Goal: Task Accomplishment & Management: Use online tool/utility

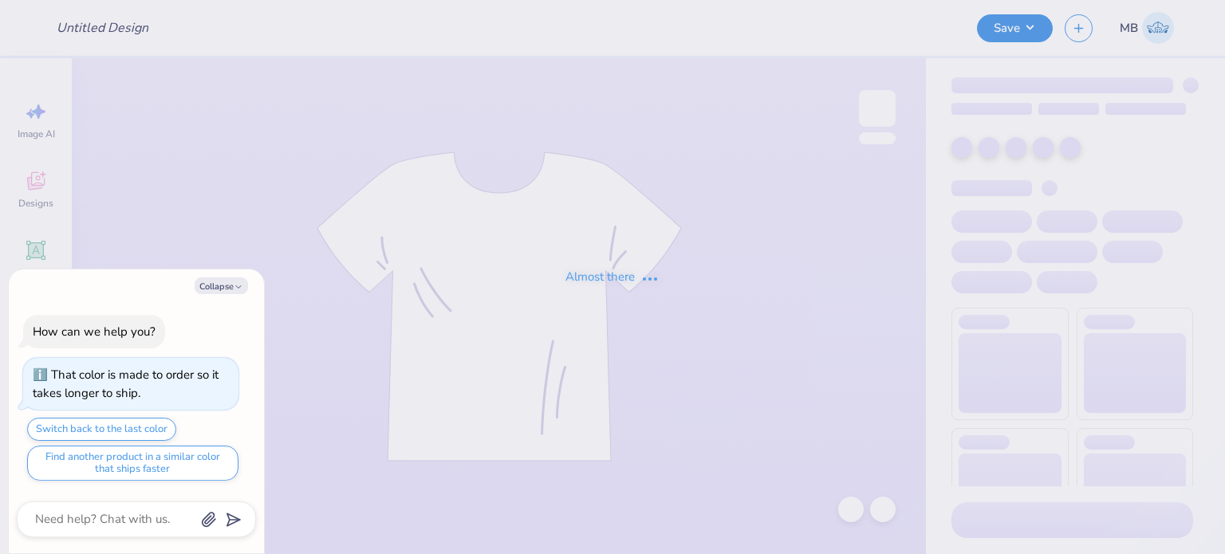
type input "Yoga retreat crewneck"
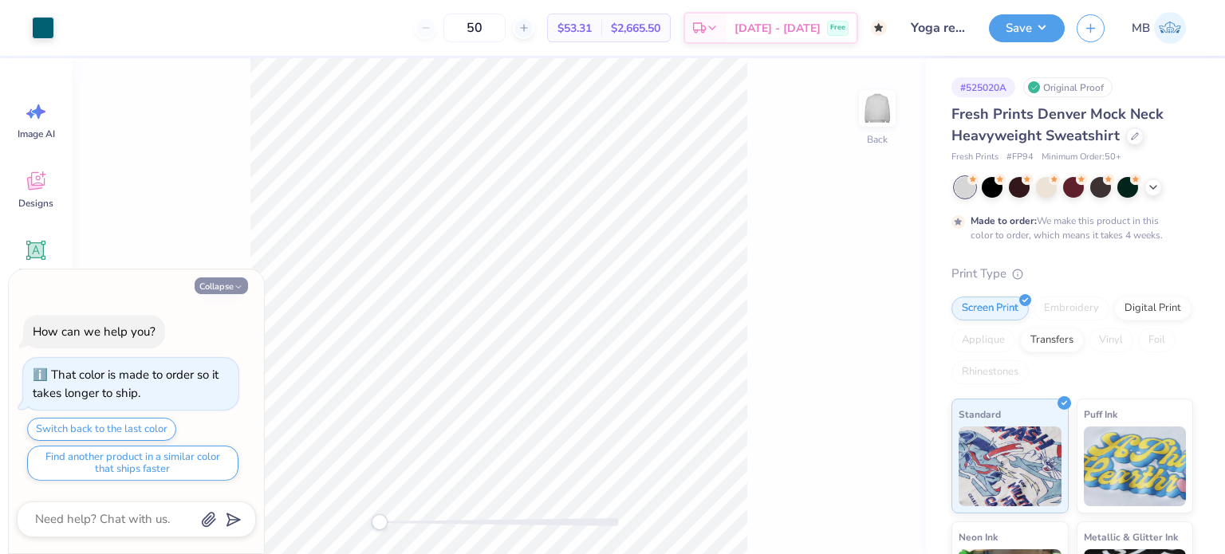
click at [236, 288] on icon "button" at bounding box center [239, 287] width 10 height 10
type textarea "x"
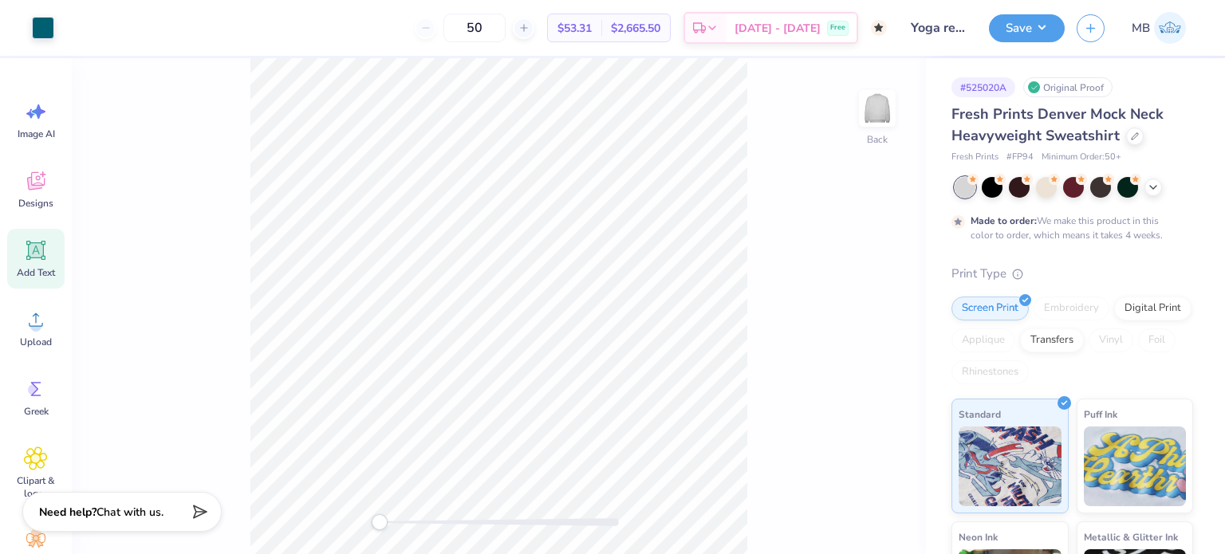
click at [44, 254] on icon at bounding box center [36, 251] width 24 height 24
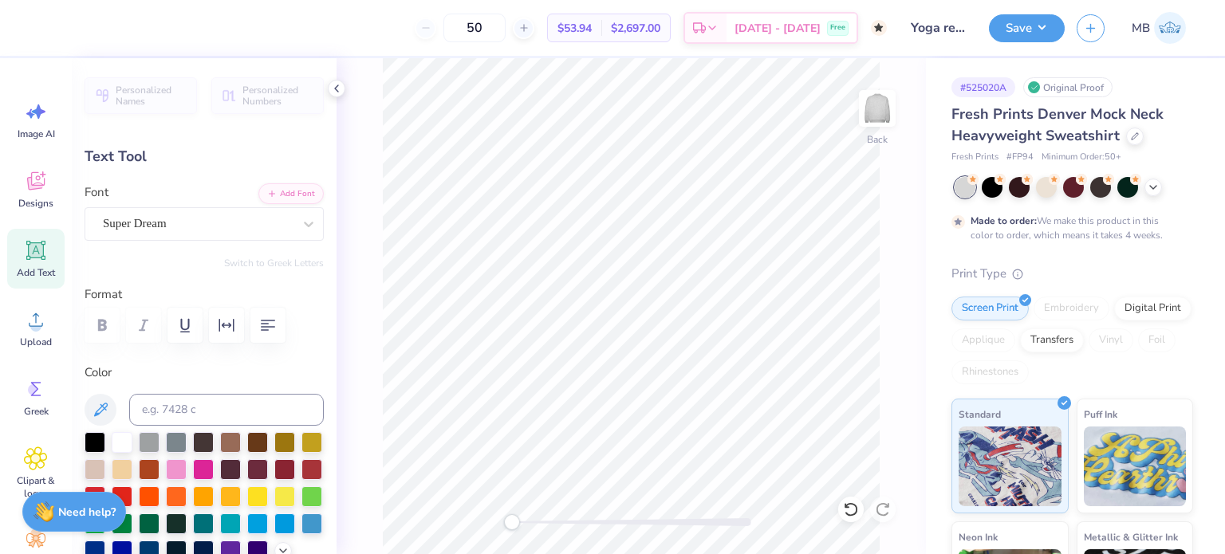
scroll to position [13, 2]
type textarea "®"
click at [216, 410] on input at bounding box center [226, 410] width 195 height 32
type input "3155"
type input "1.68"
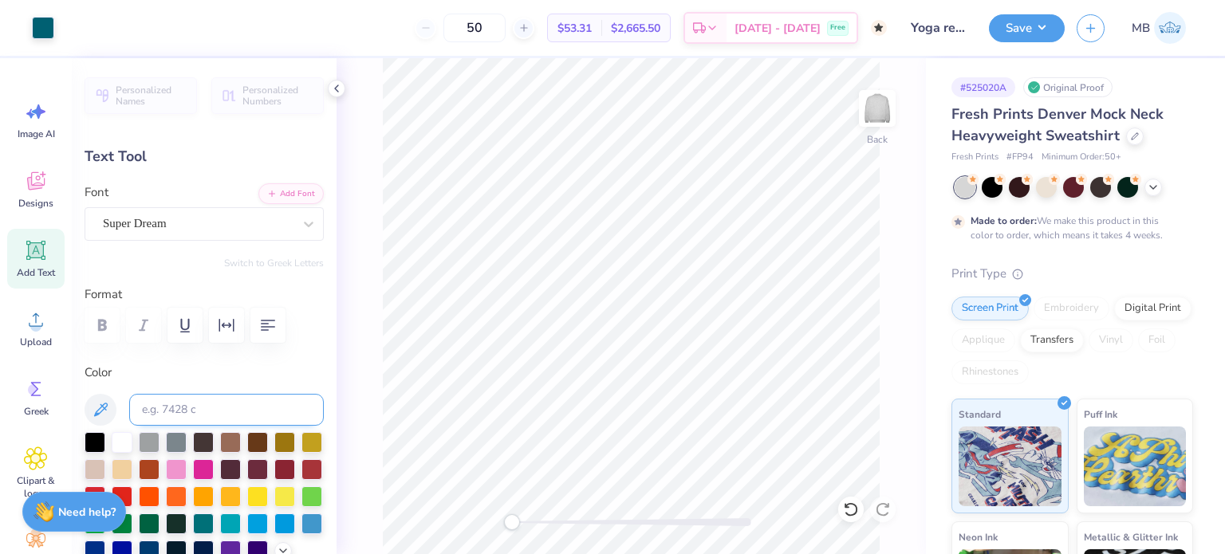
type input "9.16"
click at [203, 228] on div "Super Dream" at bounding box center [197, 223] width 193 height 25
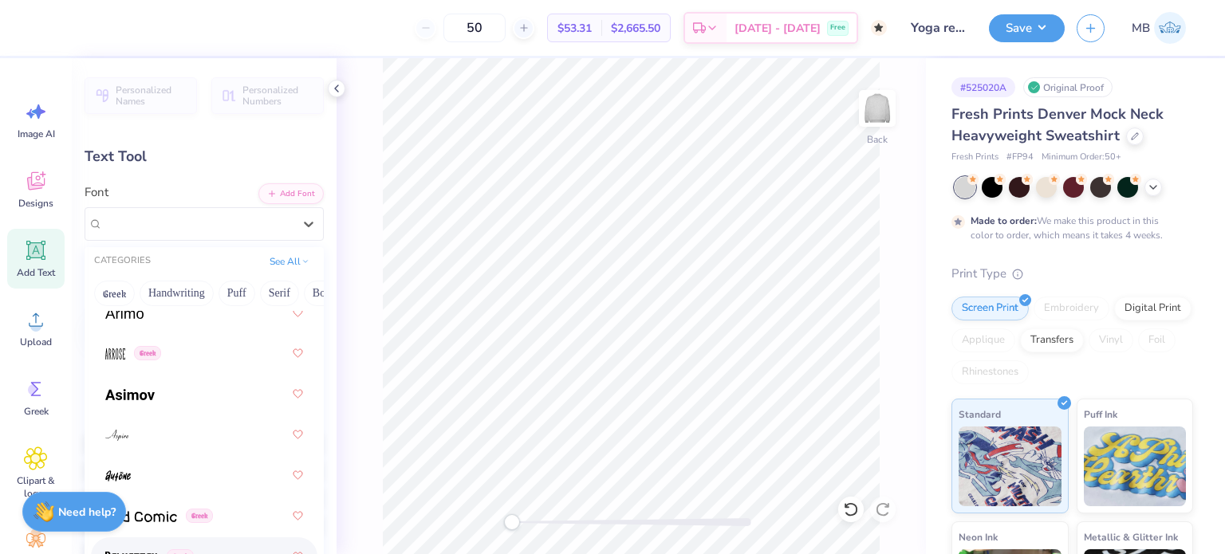
scroll to position [798, 0]
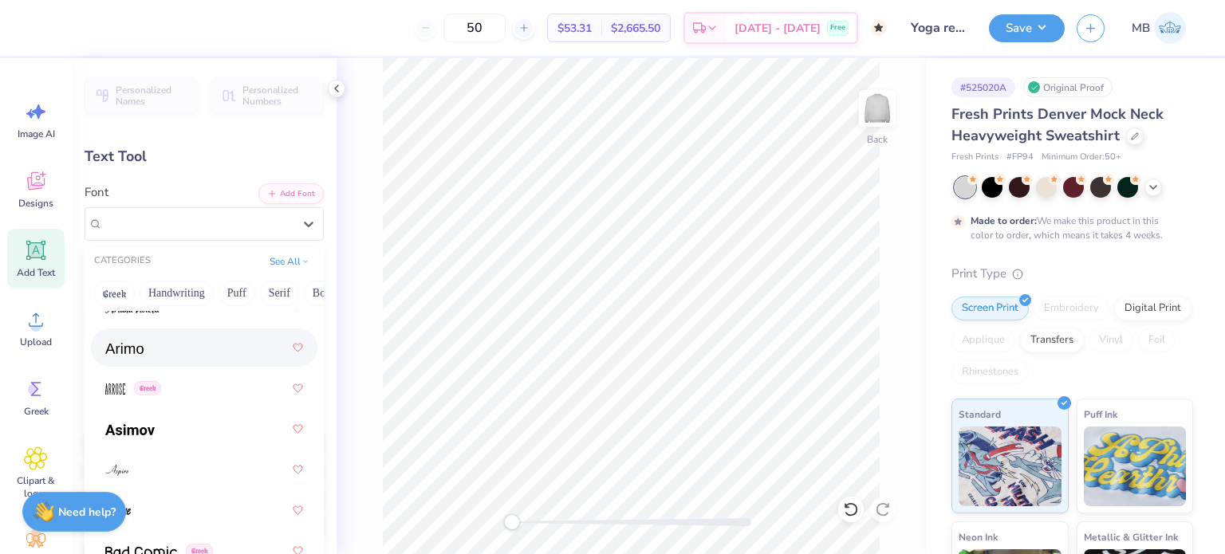
click at [144, 353] on div at bounding box center [204, 347] width 198 height 29
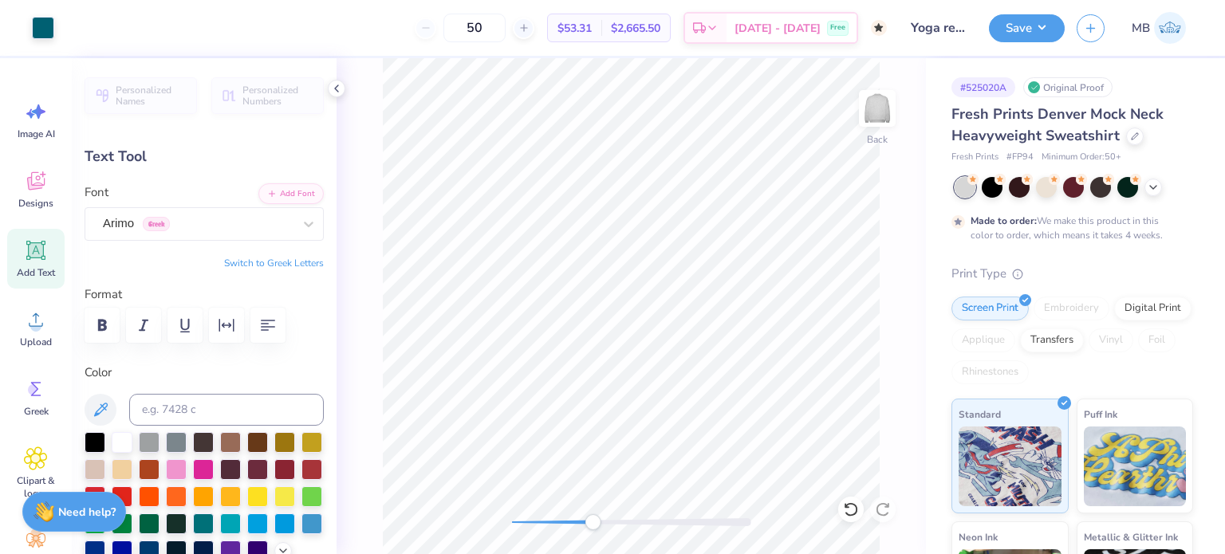
drag, startPoint x: 575, startPoint y: 516, endPoint x: 593, endPoint y: 516, distance: 17.6
click at [593, 516] on div "Accessibility label" at bounding box center [593, 523] width 16 height 16
type input "1.70"
type input "9.15"
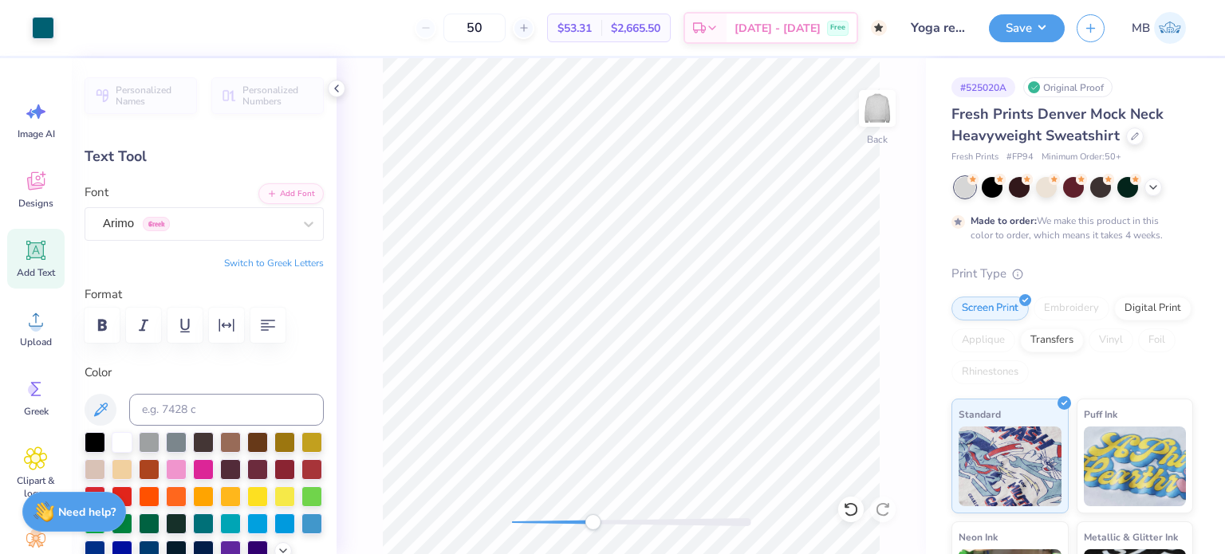
type input "0.21"
type input "15.09"
type input "0.19"
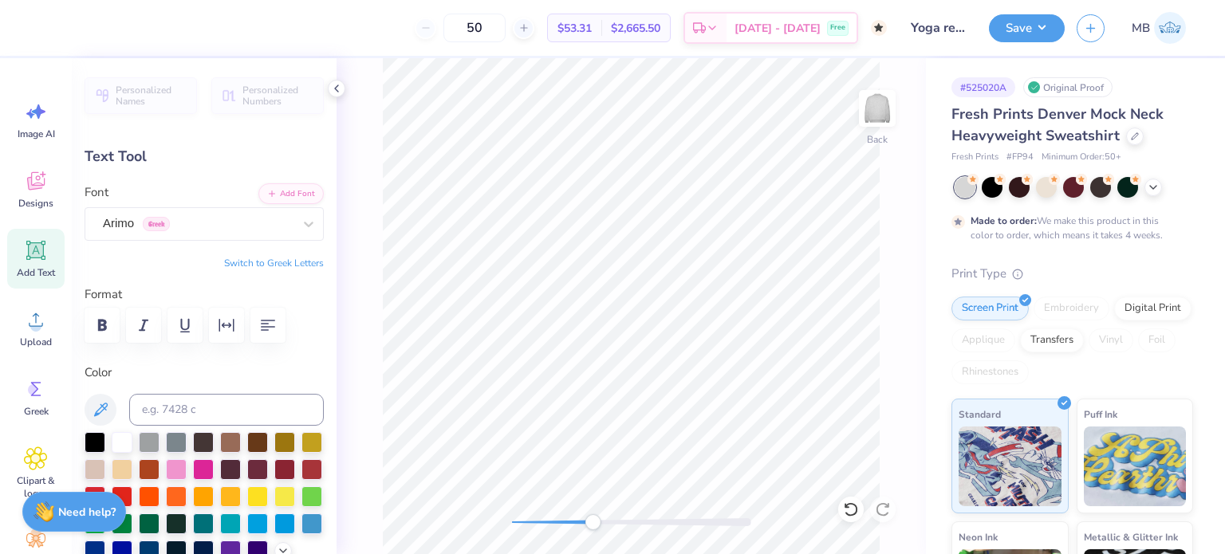
type input "14.43"
click at [1043, 26] on button "Save" at bounding box center [1027, 26] width 76 height 28
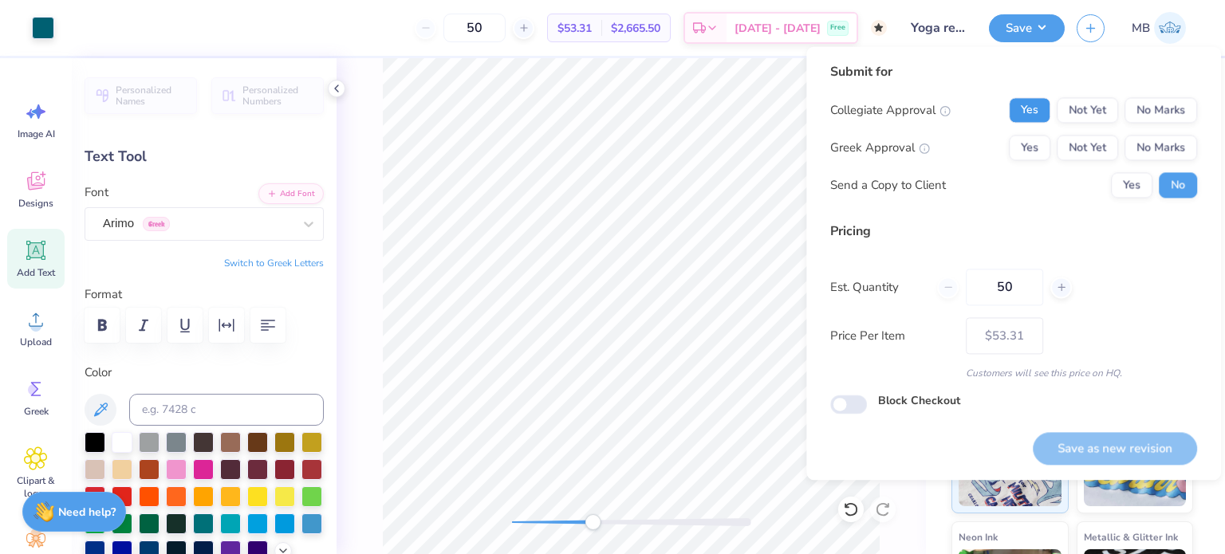
click at [1015, 108] on button "Yes" at bounding box center [1029, 110] width 41 height 26
click at [1157, 140] on button "No Marks" at bounding box center [1161, 148] width 73 height 26
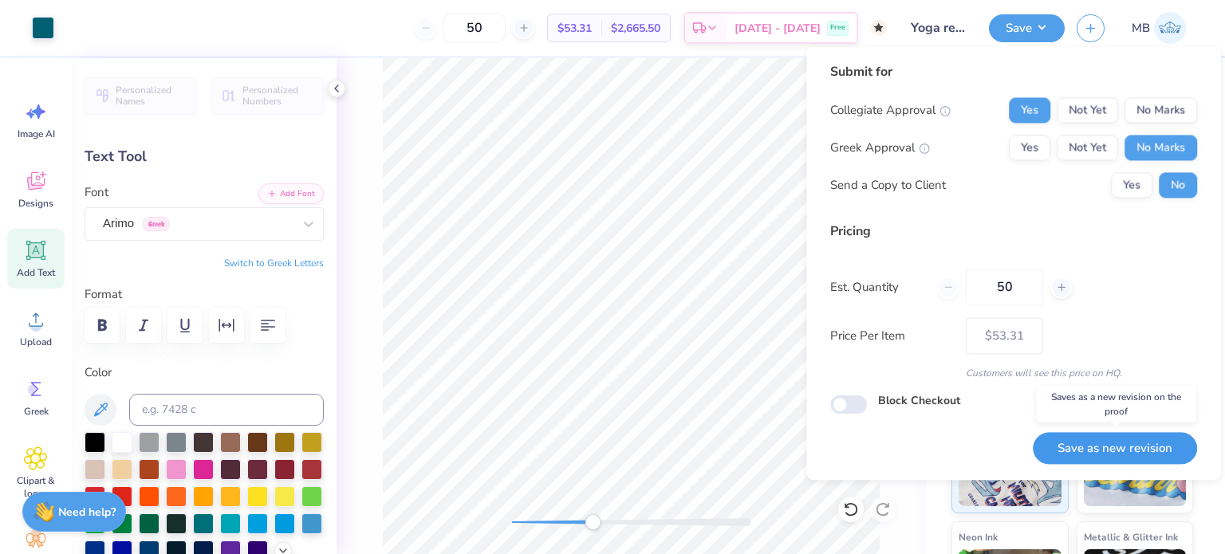
click at [1098, 459] on button "Save as new revision" at bounding box center [1115, 448] width 164 height 33
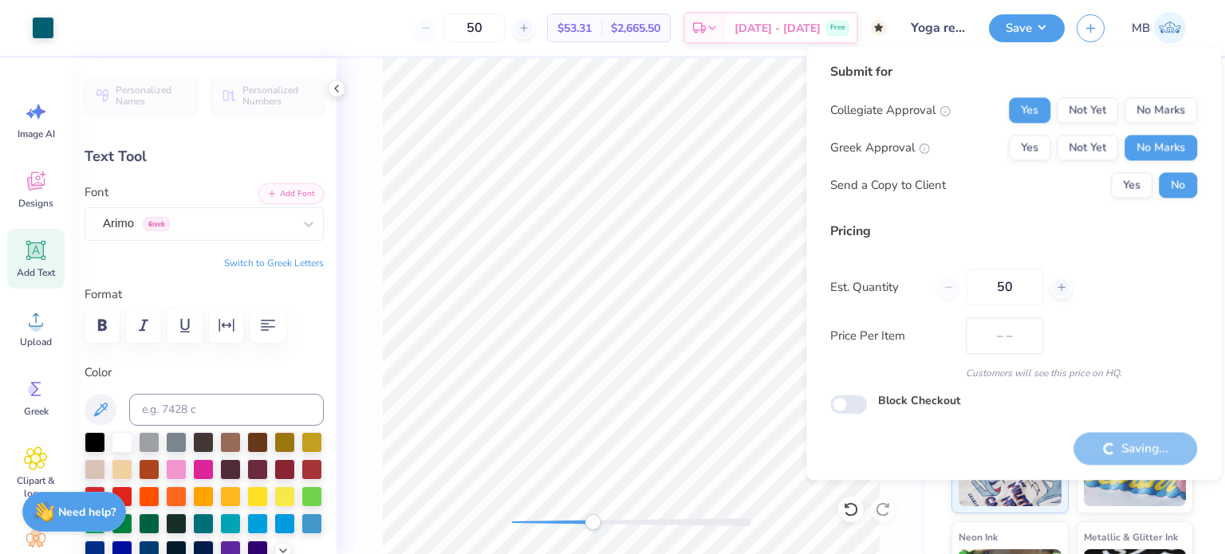
type input "$53.31"
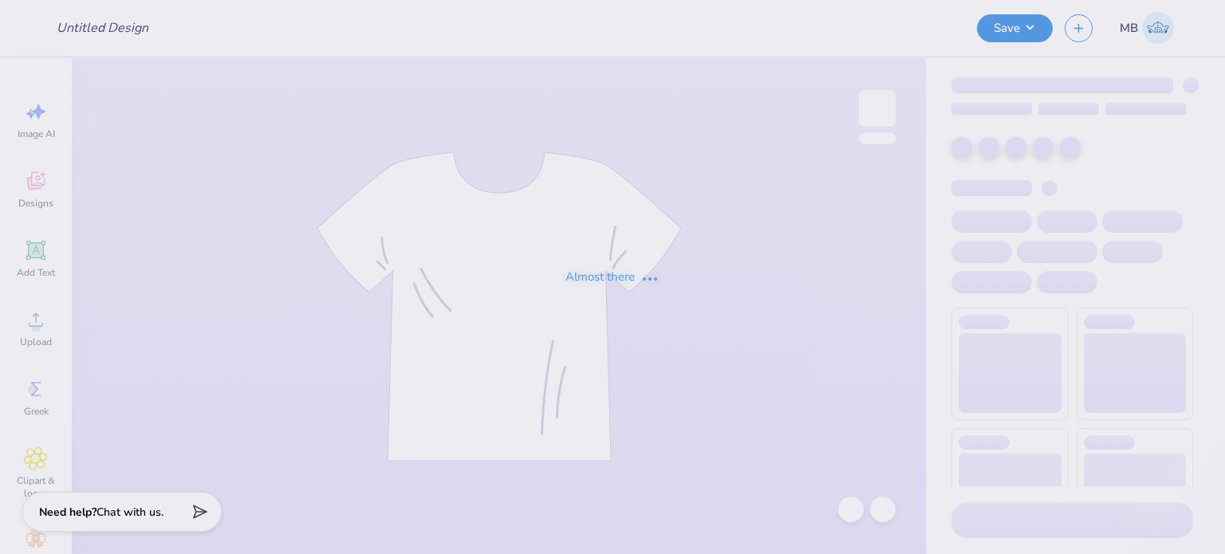
type input "[PERSON_NAME] : marketing"
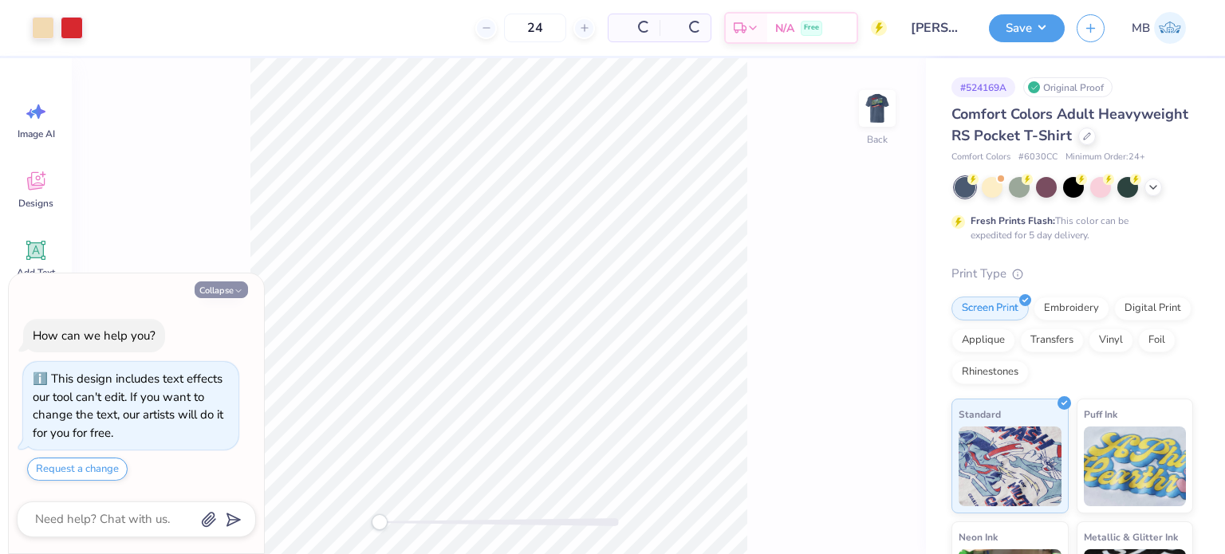
click at [223, 290] on button "Collapse" at bounding box center [221, 290] width 53 height 17
type textarea "x"
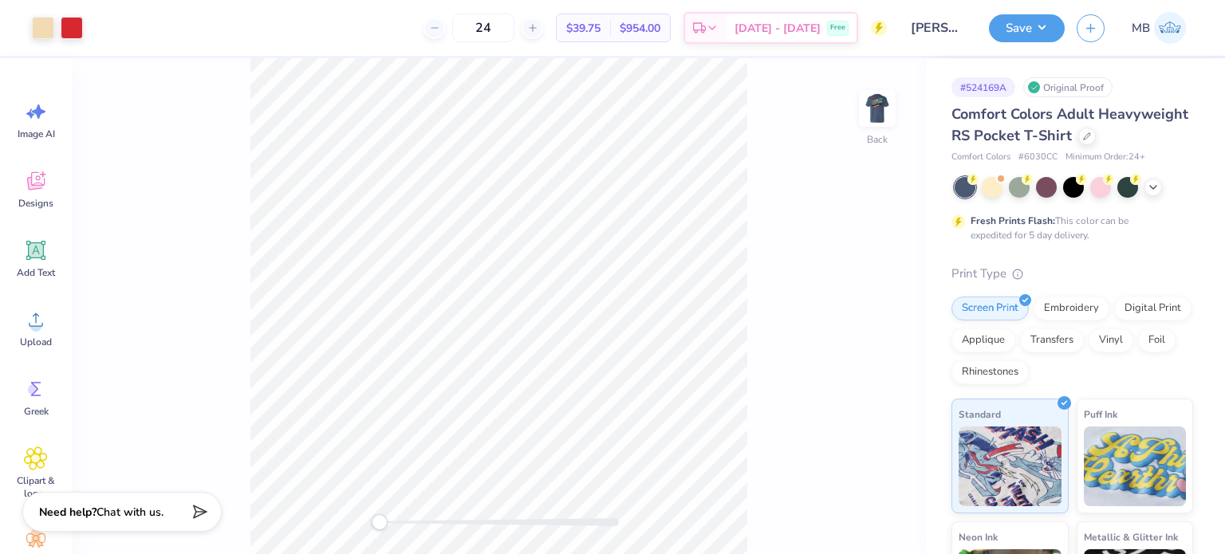
click at [893, 98] on img at bounding box center [878, 109] width 32 height 32
drag, startPoint x: 41, startPoint y: 258, endPoint x: 168, endPoint y: 259, distance: 126.1
click at [41, 258] on icon at bounding box center [35, 250] width 19 height 19
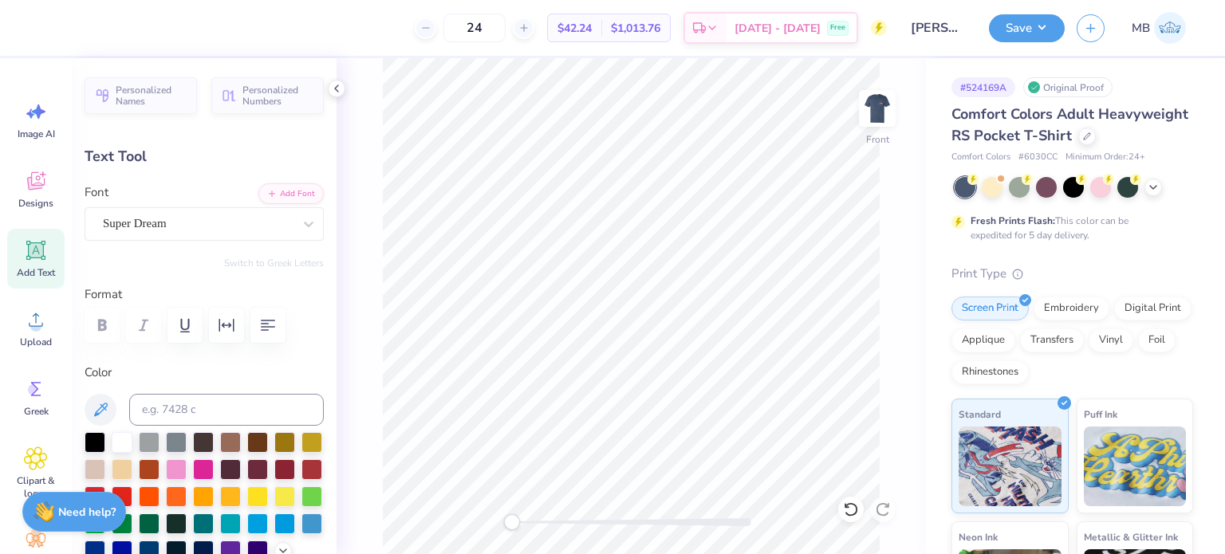
scroll to position [13, 2]
type textarea "®"
type input "1.73"
type input "1.74"
click at [169, 405] on input at bounding box center [226, 410] width 195 height 32
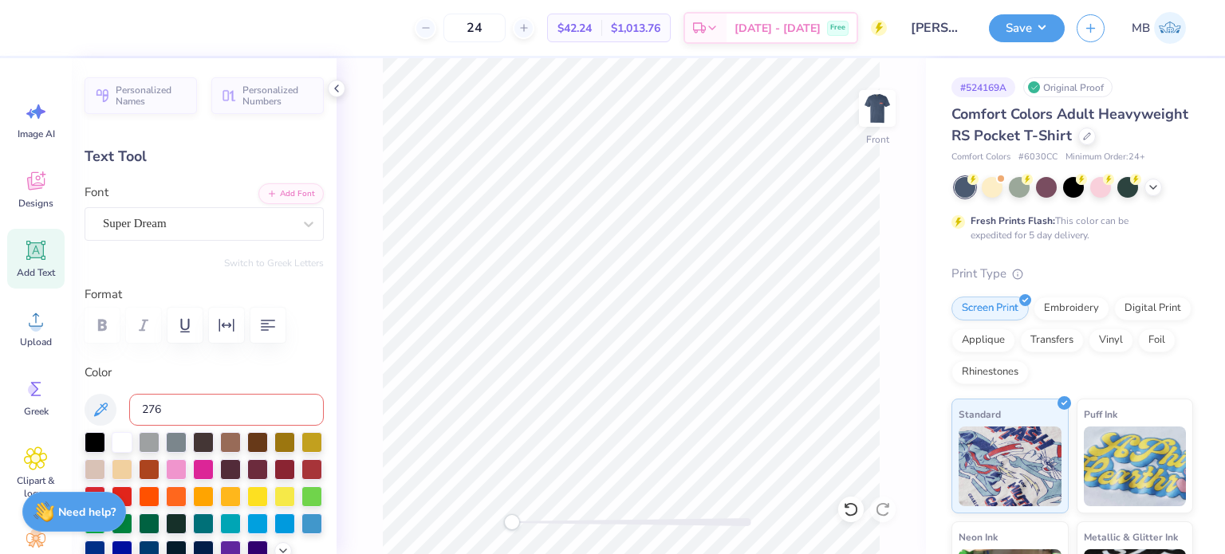
type input "2768"
click at [153, 234] on div "Super Dream" at bounding box center [197, 223] width 193 height 25
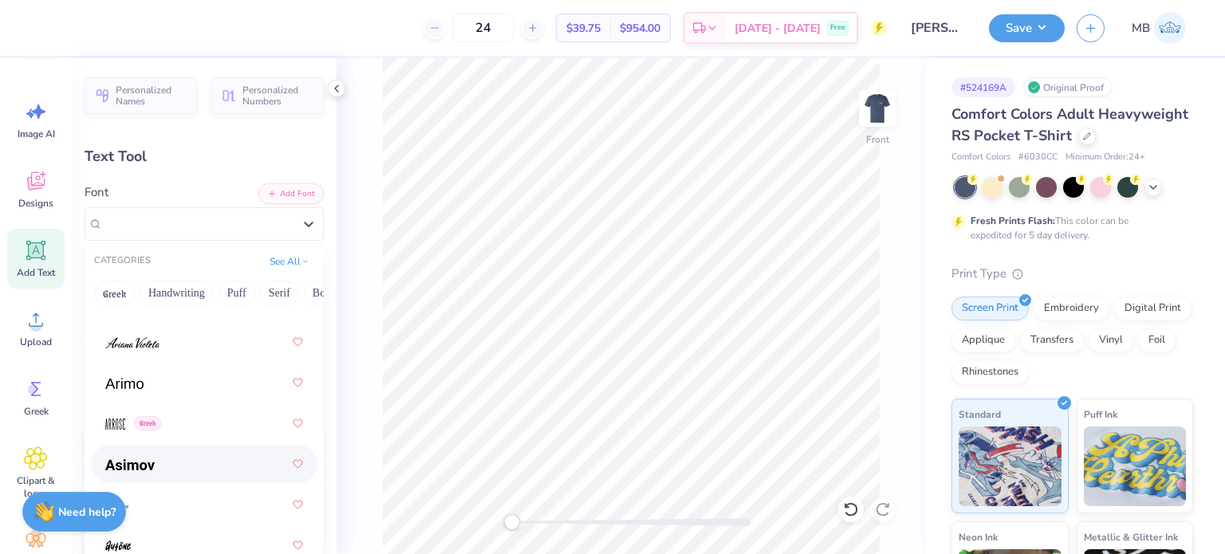
scroll to position [798, 0]
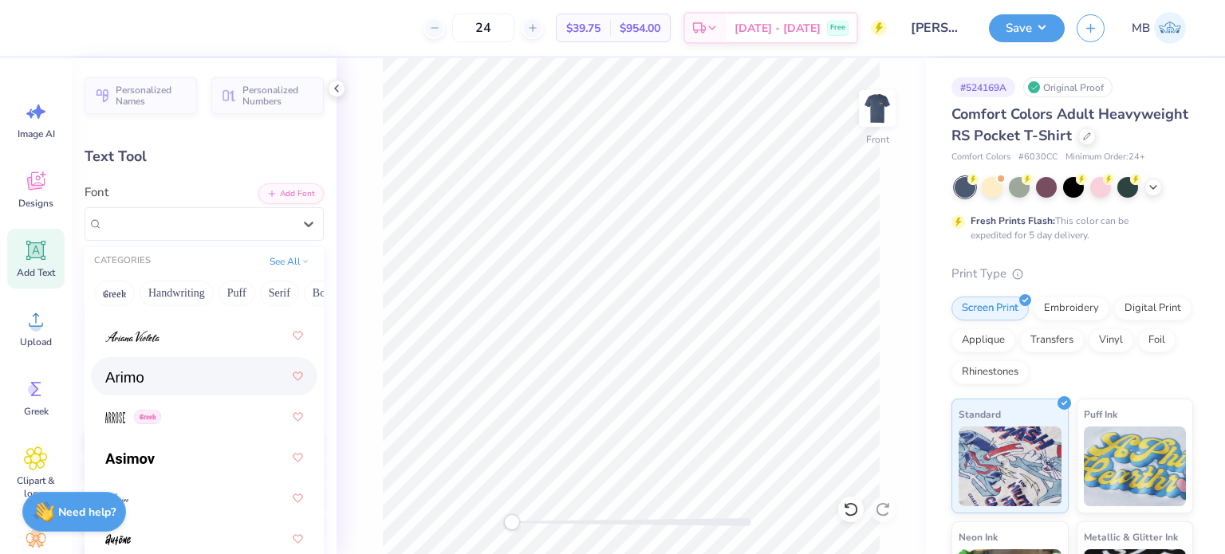
click at [156, 389] on div at bounding box center [204, 376] width 198 height 29
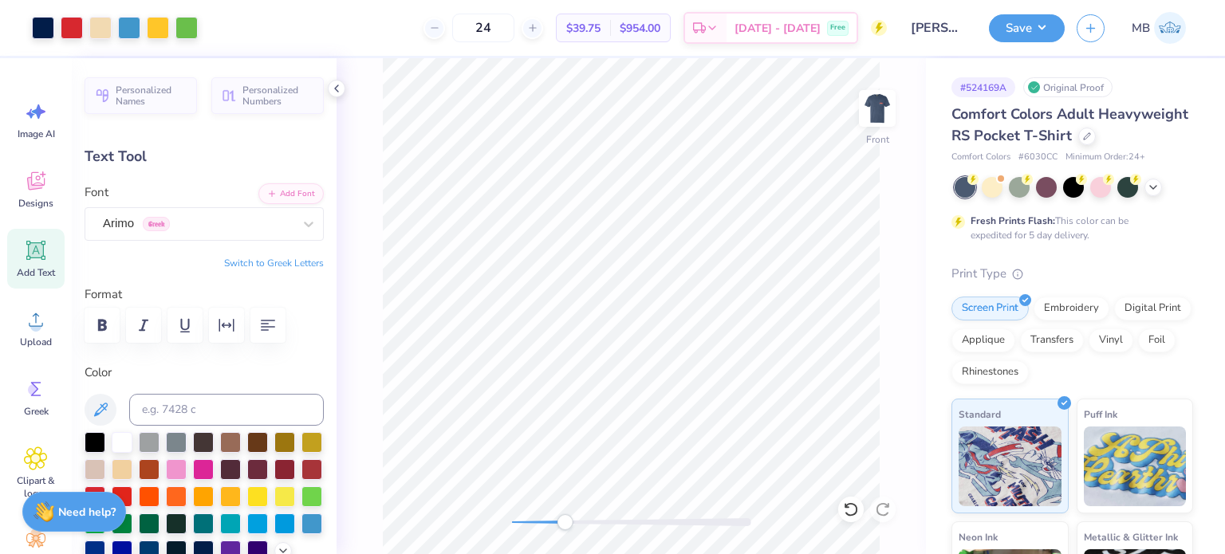
drag, startPoint x: 513, startPoint y: 523, endPoint x: 565, endPoint y: 519, distance: 52.0
click at [565, 519] on div "Accessibility label" at bounding box center [565, 523] width 16 height 16
type input "1.76"
type input "13.37"
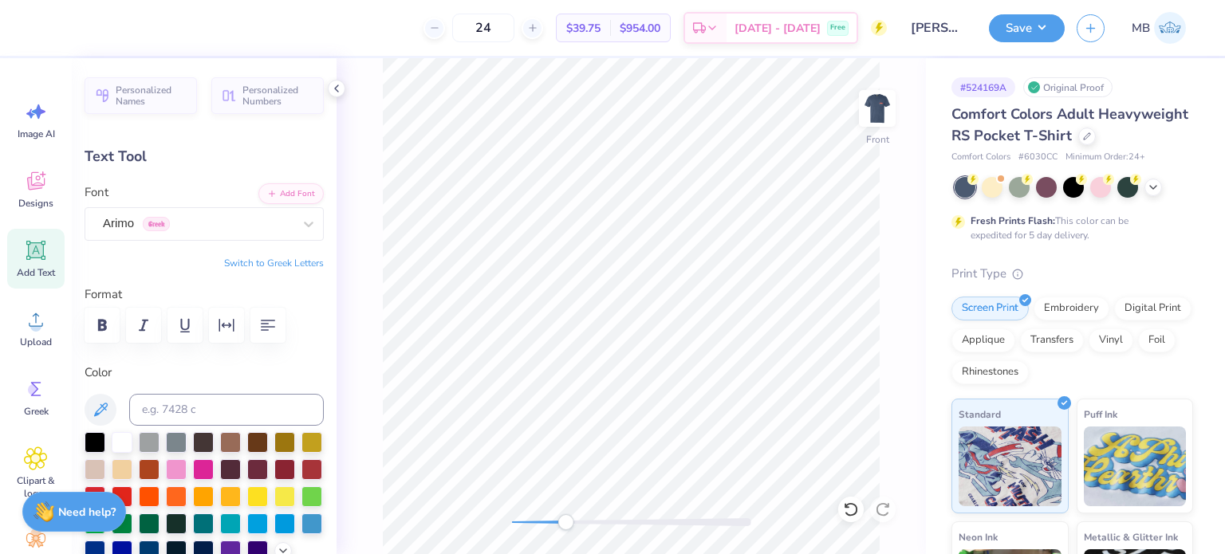
type input "0.34"
type input "3.09"
type input "-3.9"
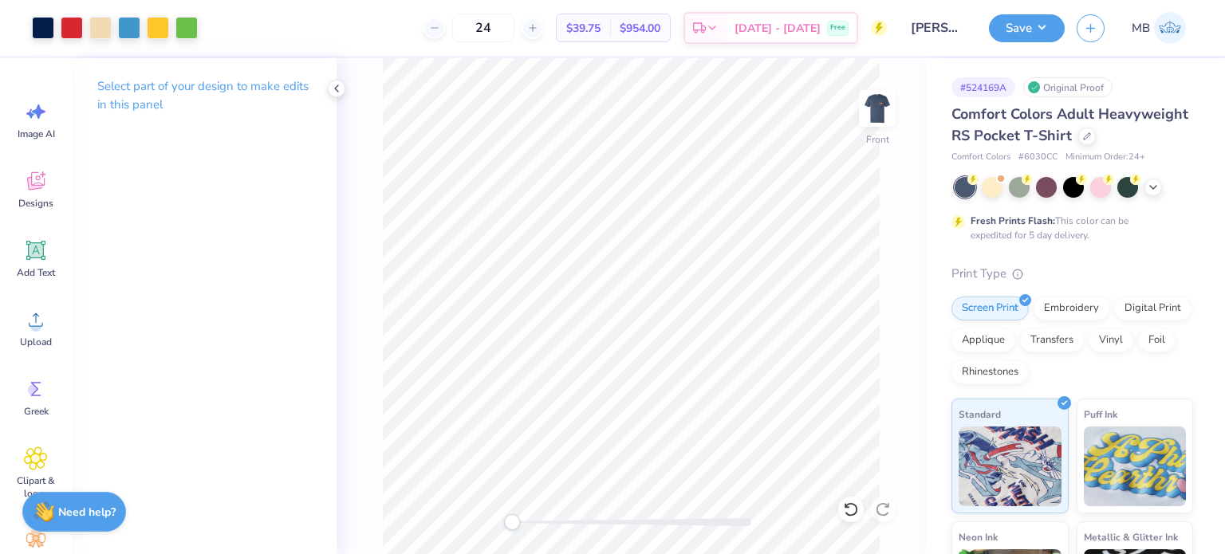
click at [512, 513] on div "Front" at bounding box center [632, 306] width 590 height 496
click at [645, 510] on div "Front" at bounding box center [632, 306] width 590 height 496
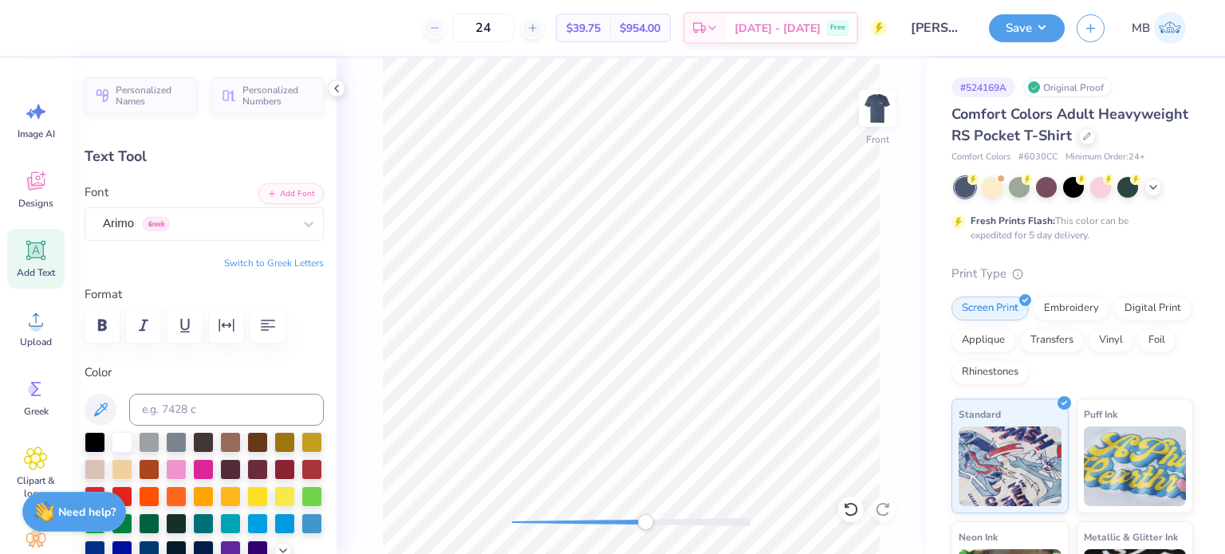
type input "0.27"
type input "-3.9"
type input "0.25"
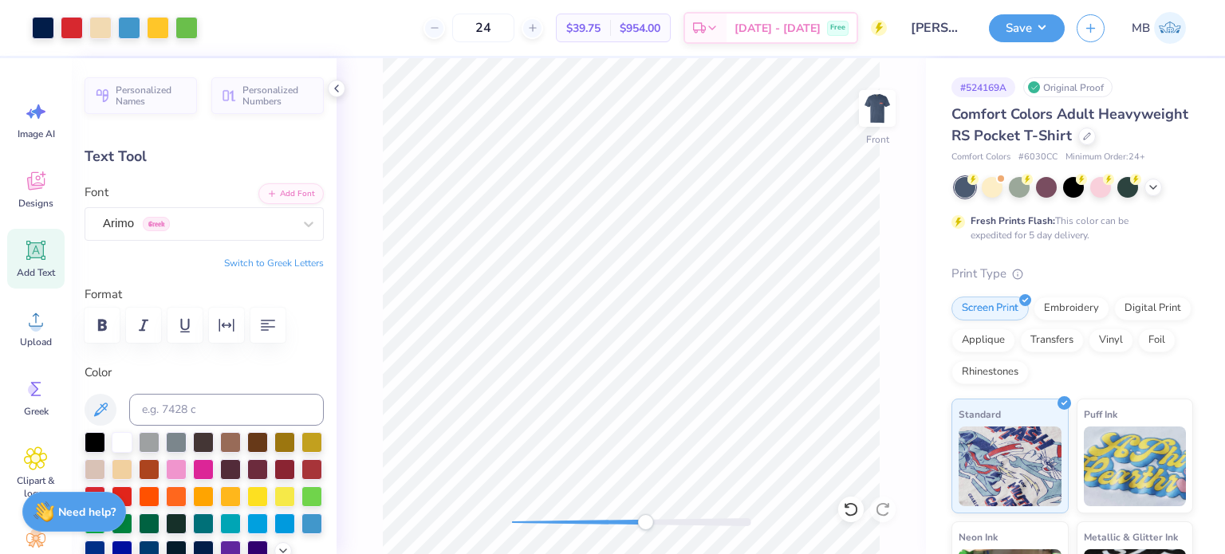
type input "0.0"
drag, startPoint x: 642, startPoint y: 523, endPoint x: 517, endPoint y: 523, distance: 125.2
click at [517, 523] on div "Accessibility label" at bounding box center [517, 523] width 16 height 16
click at [1030, 28] on button "Save" at bounding box center [1027, 26] width 76 height 28
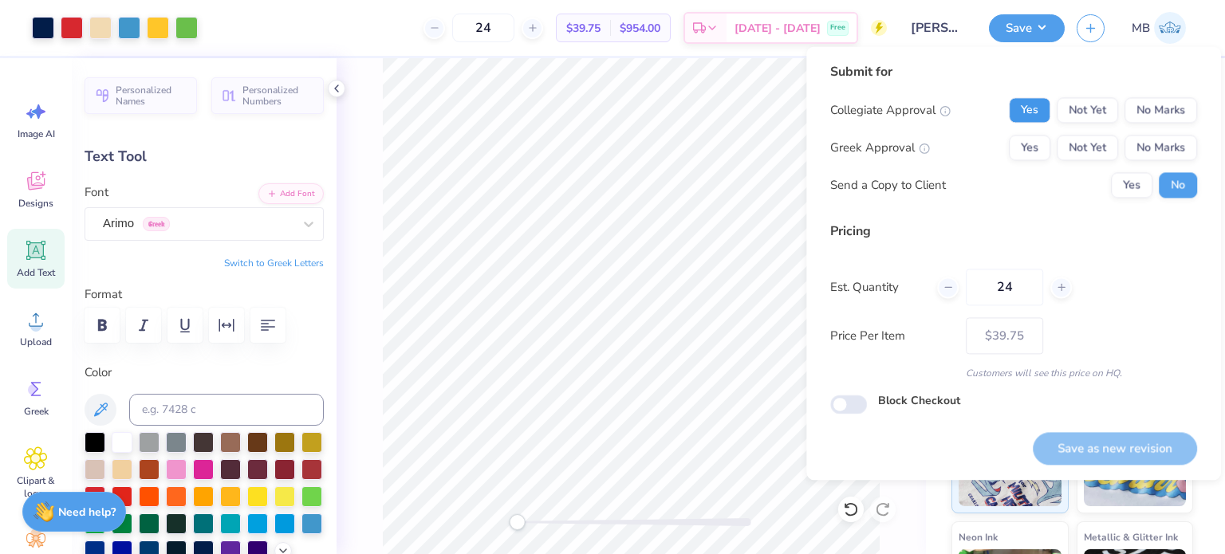
click at [1020, 108] on button "Yes" at bounding box center [1029, 110] width 41 height 26
click at [1026, 148] on button "Yes" at bounding box center [1029, 148] width 41 height 26
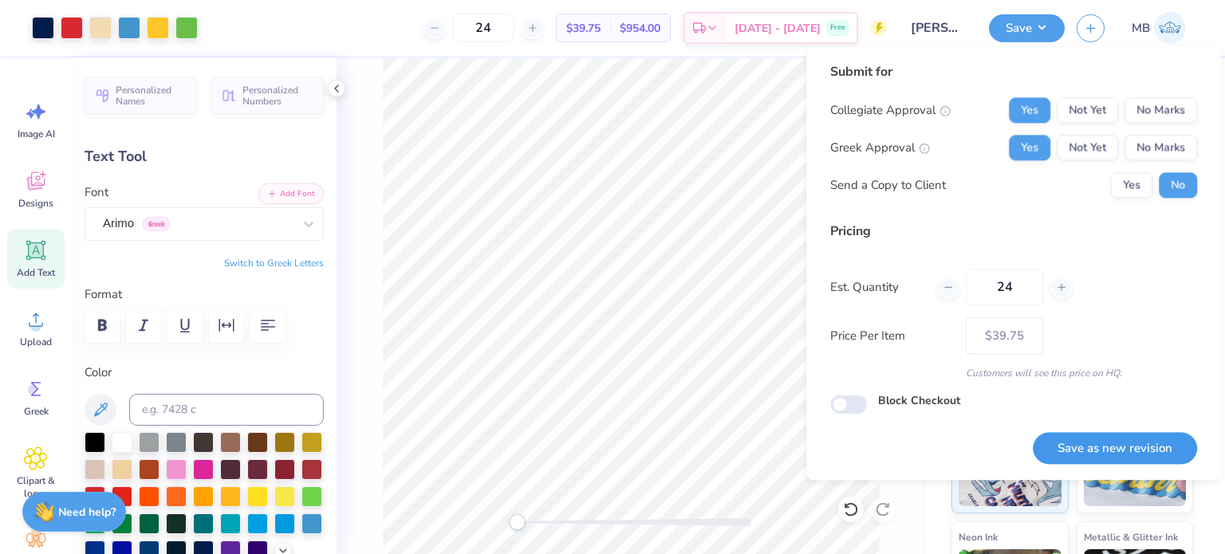
click at [1101, 459] on button "Save as new revision" at bounding box center [1115, 448] width 164 height 33
type input "$39.75"
